Goal: Check status

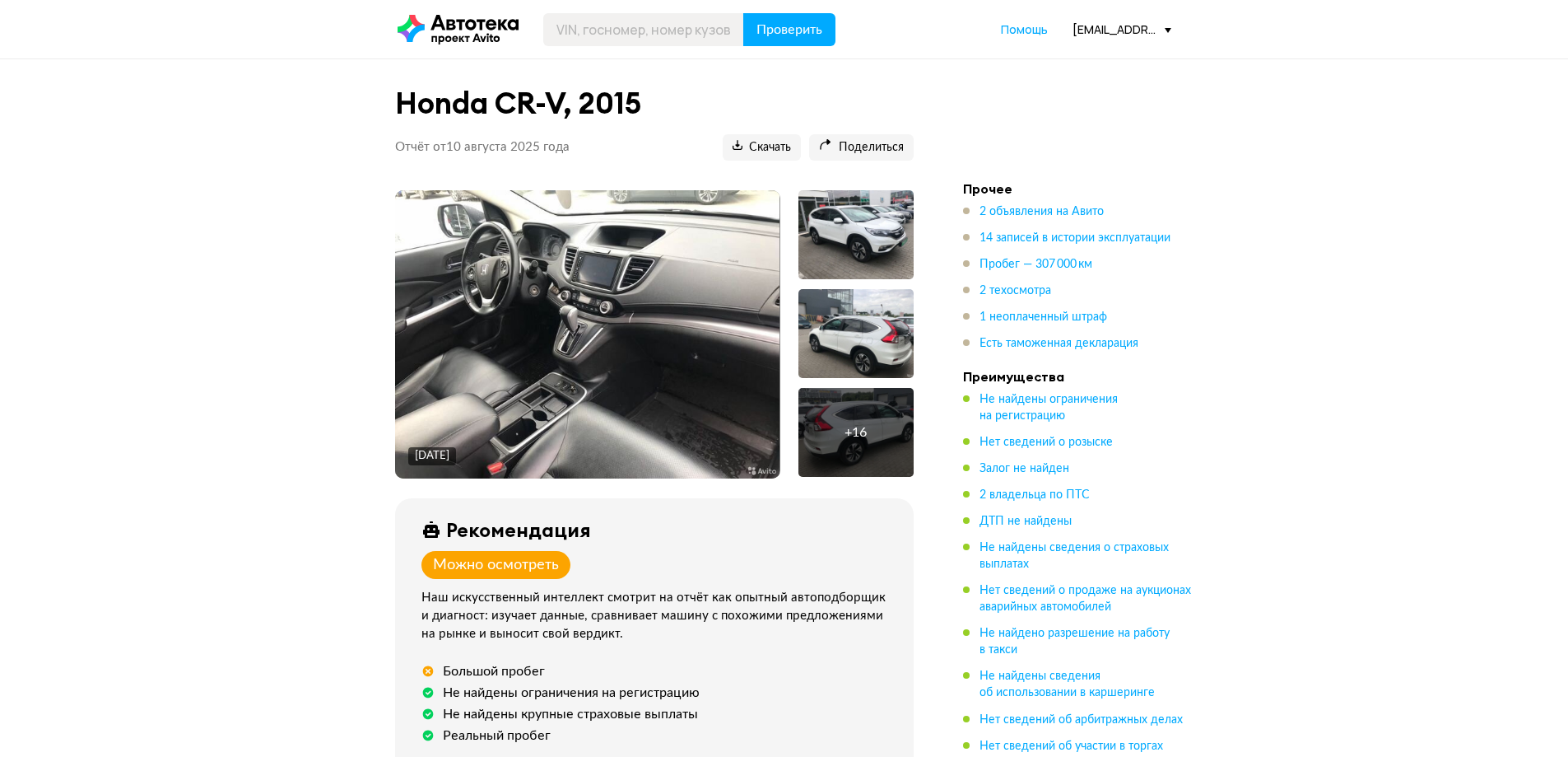
click at [522, 347] on img at bounding box center [587, 334] width 384 height 288
drag, startPoint x: 265, startPoint y: 290, endPoint x: 296, endPoint y: 65, distance: 227.1
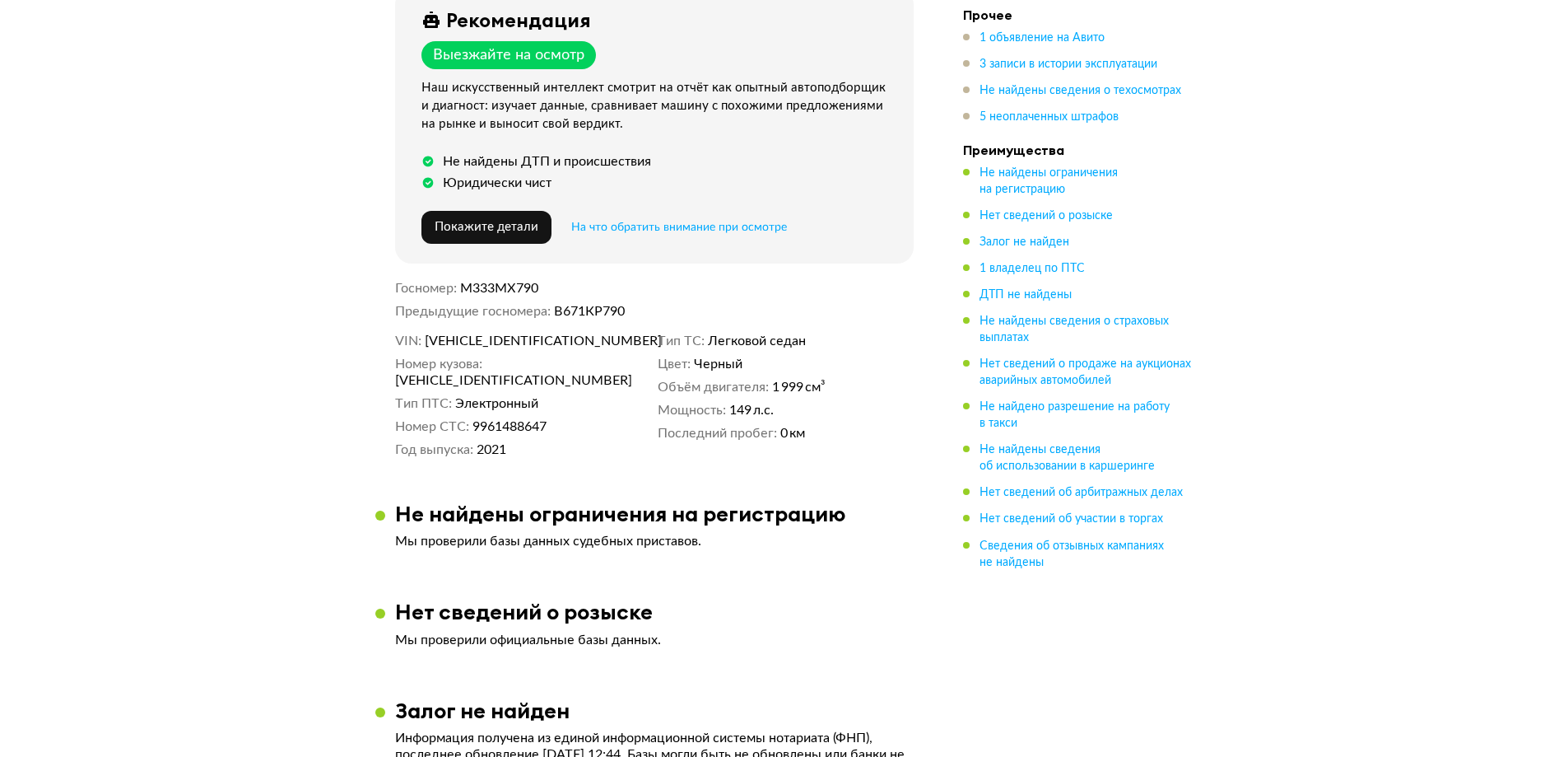
scroll to position [549, 0]
